Goal: Task Accomplishment & Management: Manage account settings

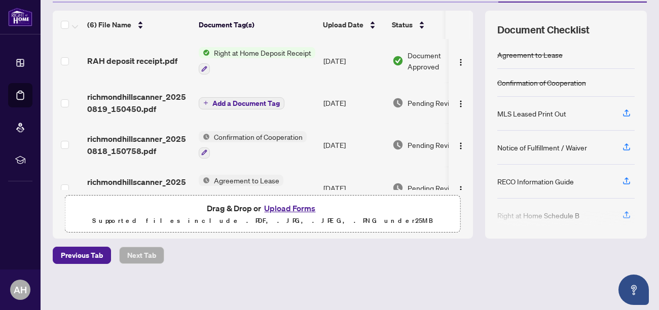
click at [259, 51] on span "Right at Home Deposit Receipt" at bounding box center [262, 52] width 105 height 11
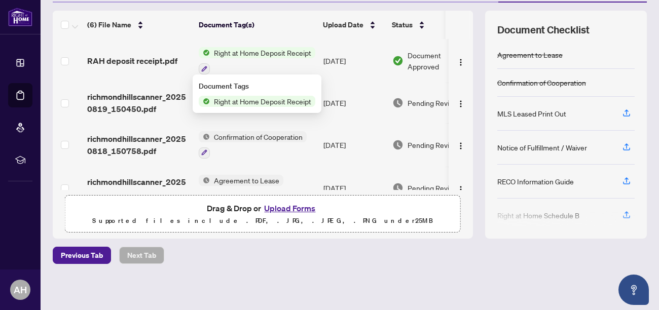
click at [262, 100] on span "Right at Home Deposit Receipt" at bounding box center [262, 101] width 105 height 11
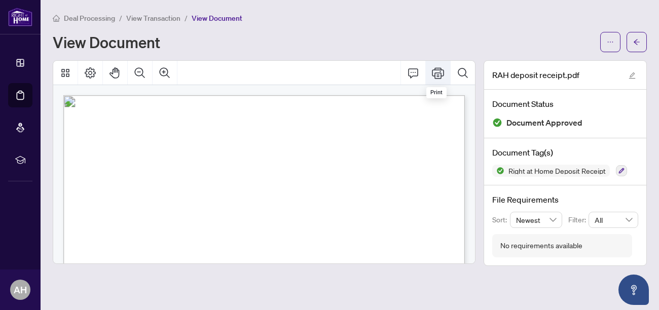
click at [436, 77] on icon "Print" at bounding box center [438, 72] width 12 height 11
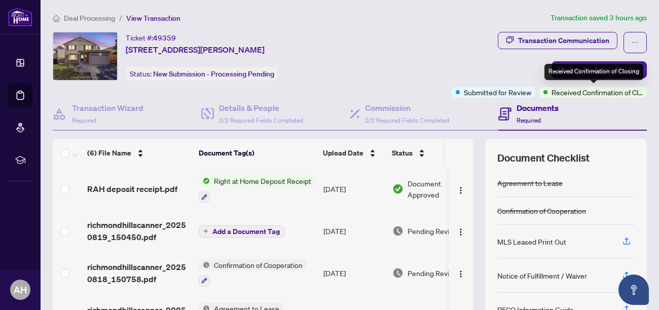
click at [569, 93] on span "Received Confirmation of Closing" at bounding box center [597, 92] width 91 height 11
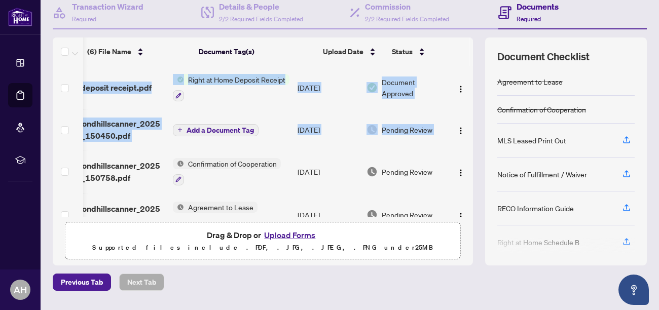
scroll to position [0, 28]
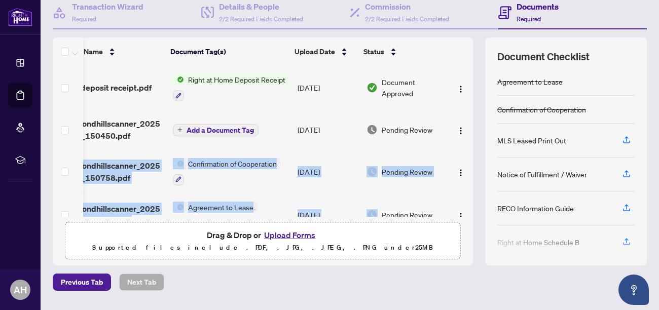
drag, startPoint x: 469, startPoint y: 140, endPoint x: 432, endPoint y: 204, distance: 73.6
click at [432, 204] on tbody "RAH deposit receipt.pdf Right at Home Deposit Receipt [DATE] Document Approved …" at bounding box center [250, 190] width 446 height 248
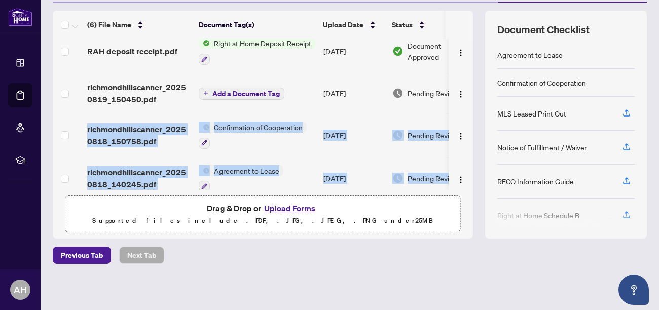
scroll to position [97, 0]
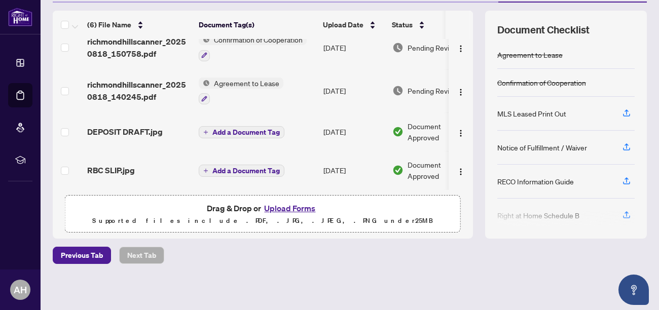
click at [154, 132] on span "DEPOSIT DRAFT.jpg" at bounding box center [125, 132] width 76 height 12
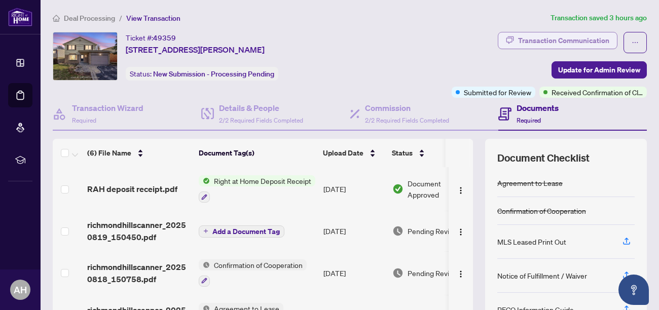
click at [576, 43] on div "Transaction Communication" at bounding box center [563, 40] width 91 height 16
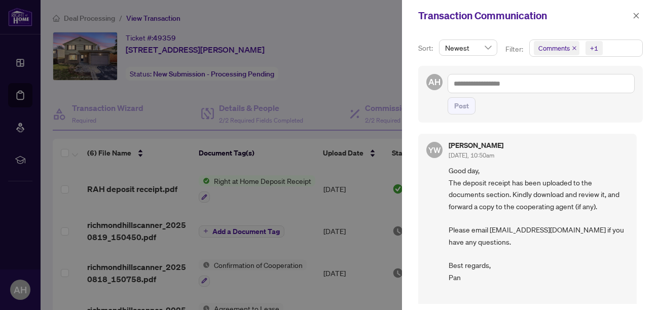
scroll to position [2, 0]
click at [637, 15] on icon "close" at bounding box center [636, 15] width 7 height 7
